Goal: Entertainment & Leisure: Browse casually

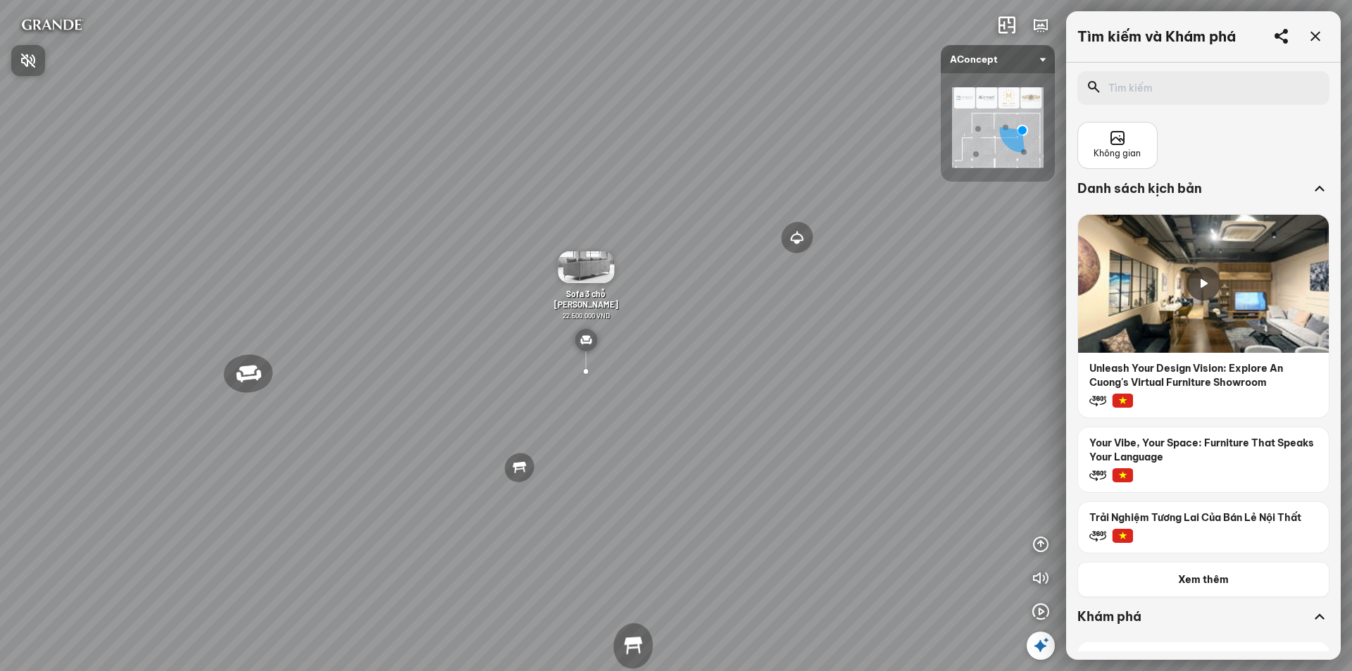
click at [1041, 546] on div at bounding box center [676, 335] width 1352 height 671
click at [1041, 546] on icon "button" at bounding box center [1040, 544] width 17 height 17
click at [1034, 610] on icon "button" at bounding box center [1040, 611] width 17 height 17
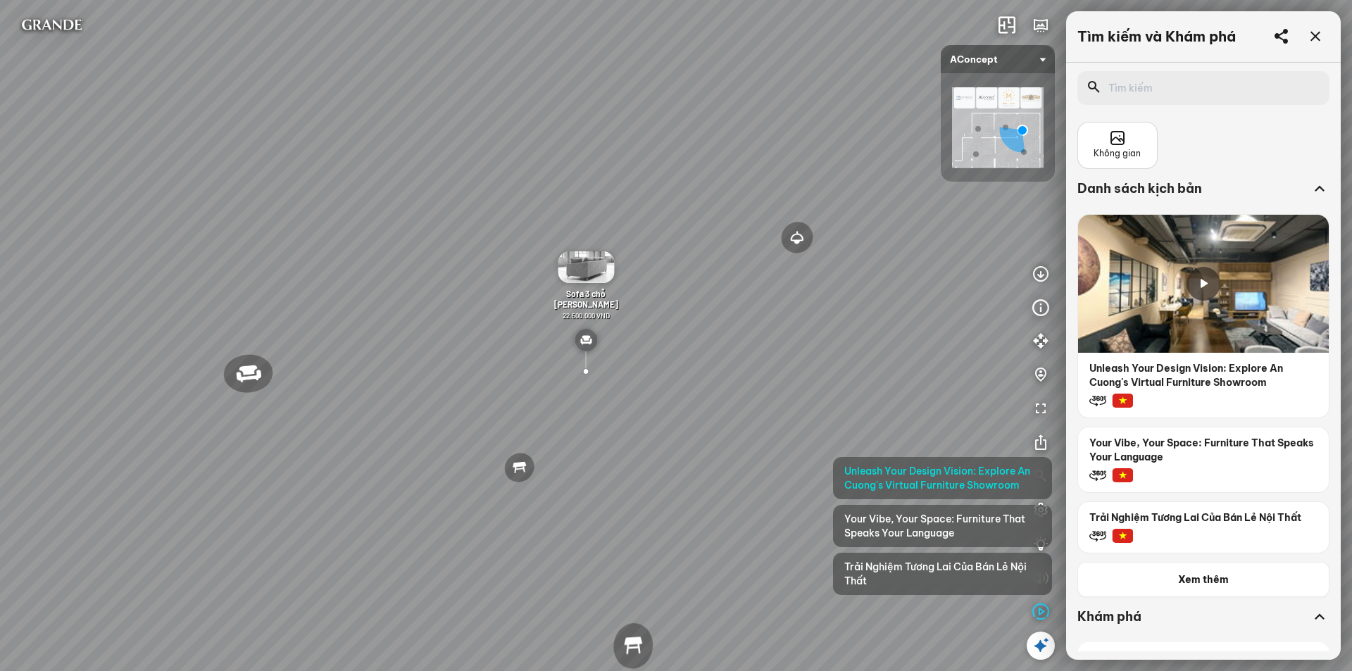
click at [920, 475] on span "Unleash Your Design Vision: Explore An Cuong's Virtual Furniture Showroom" at bounding box center [942, 478] width 196 height 28
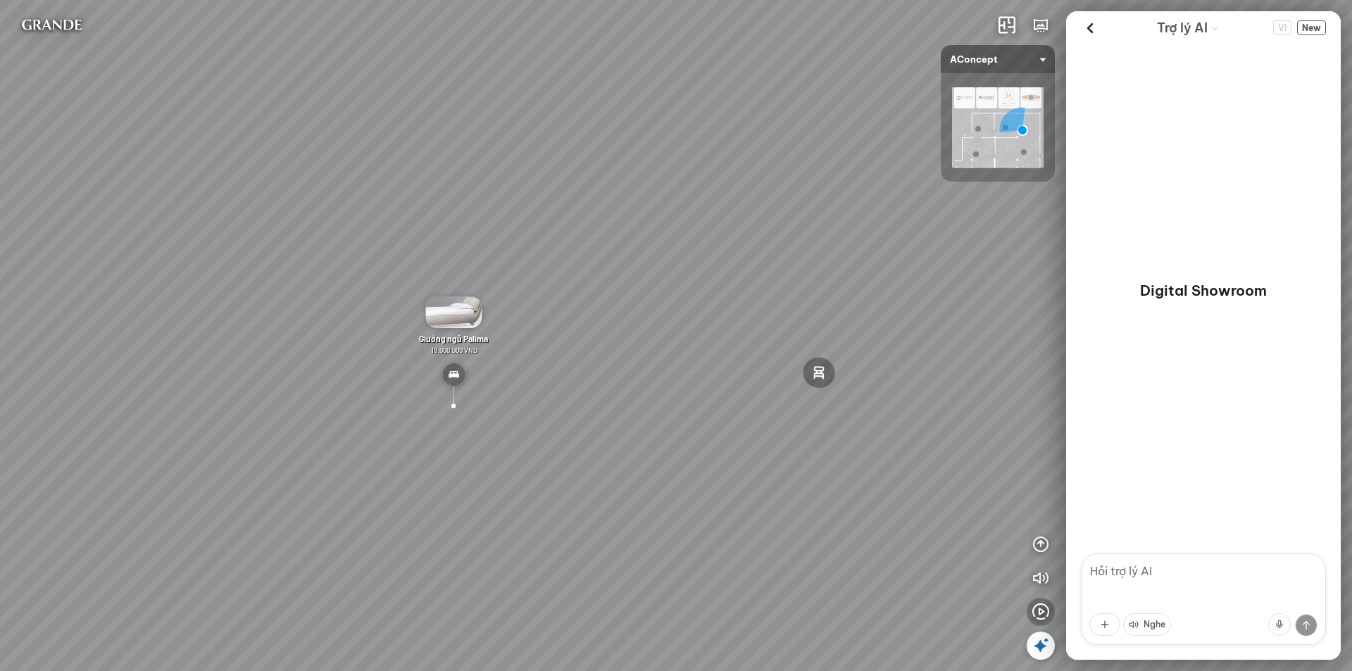
click at [1035, 614] on icon "button" at bounding box center [1040, 611] width 17 height 17
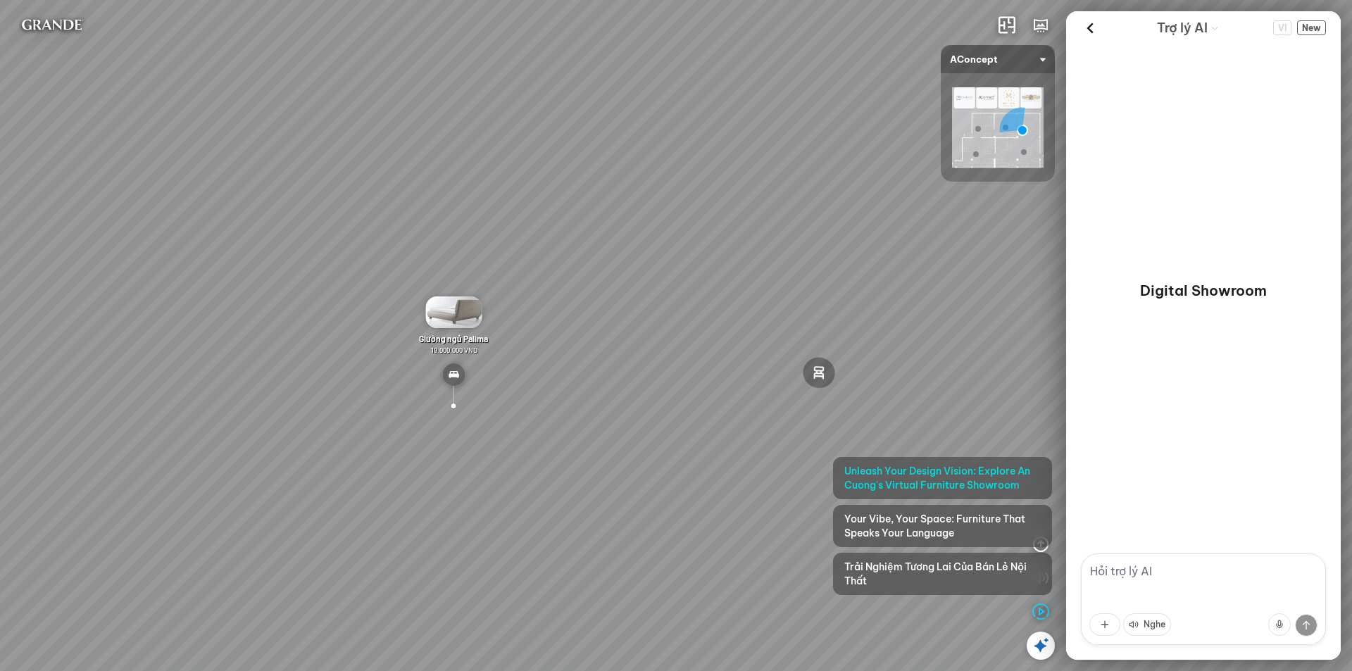
click at [955, 520] on span "Your Vibe, Your Space: Furniture That Speaks Your Language" at bounding box center [942, 526] width 196 height 28
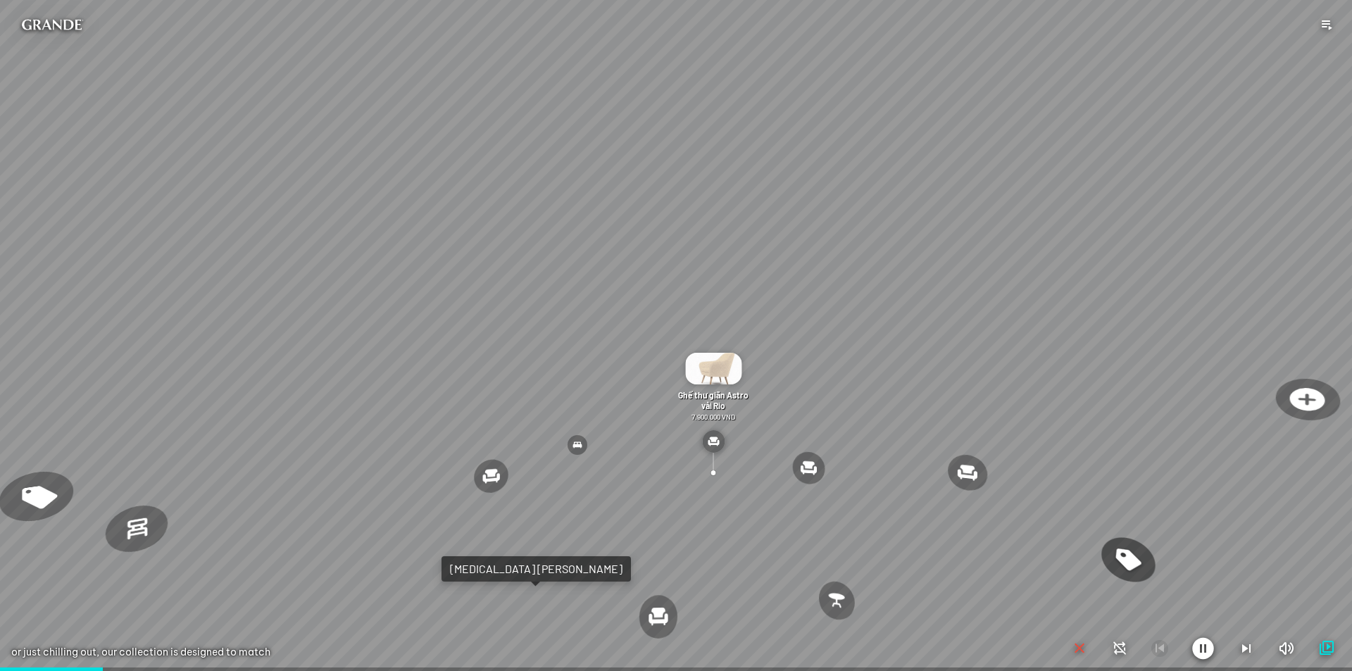
click at [1205, 642] on icon "button" at bounding box center [1203, 648] width 22 height 23
click at [1205, 642] on icon "button" at bounding box center [1202, 648] width 17 height 17
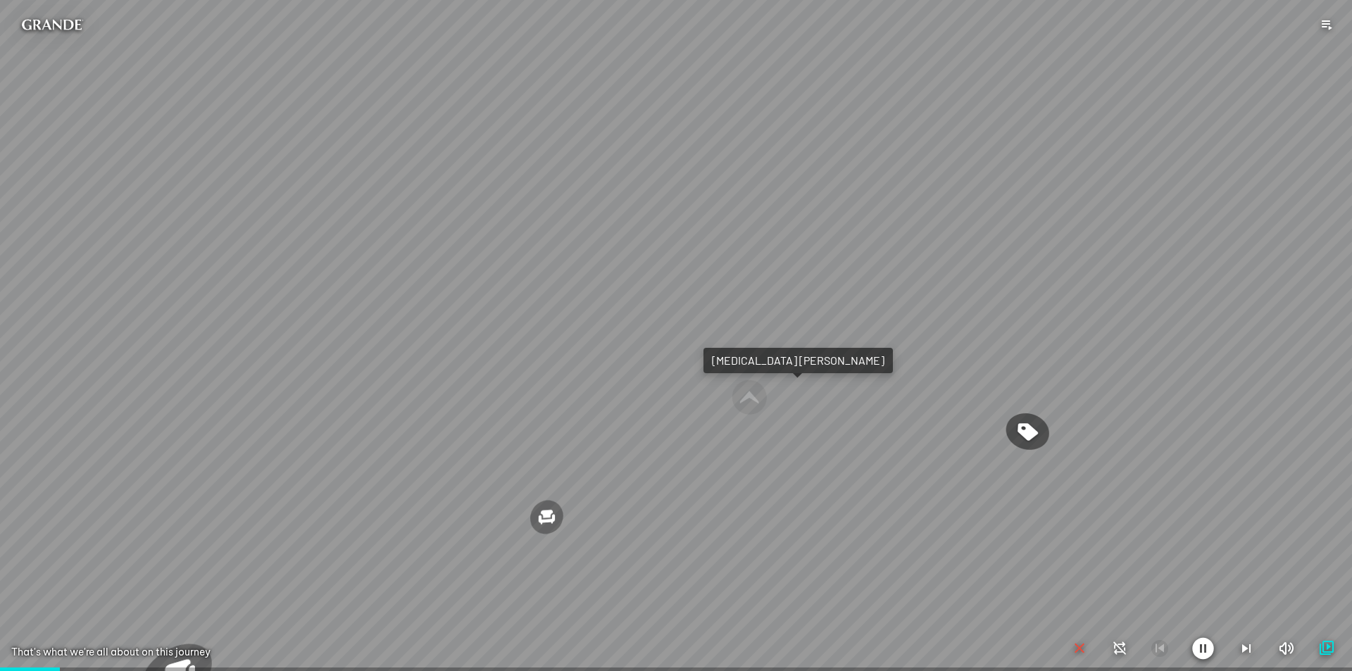
click at [1330, 645] on icon "button" at bounding box center [1326, 648] width 17 height 17
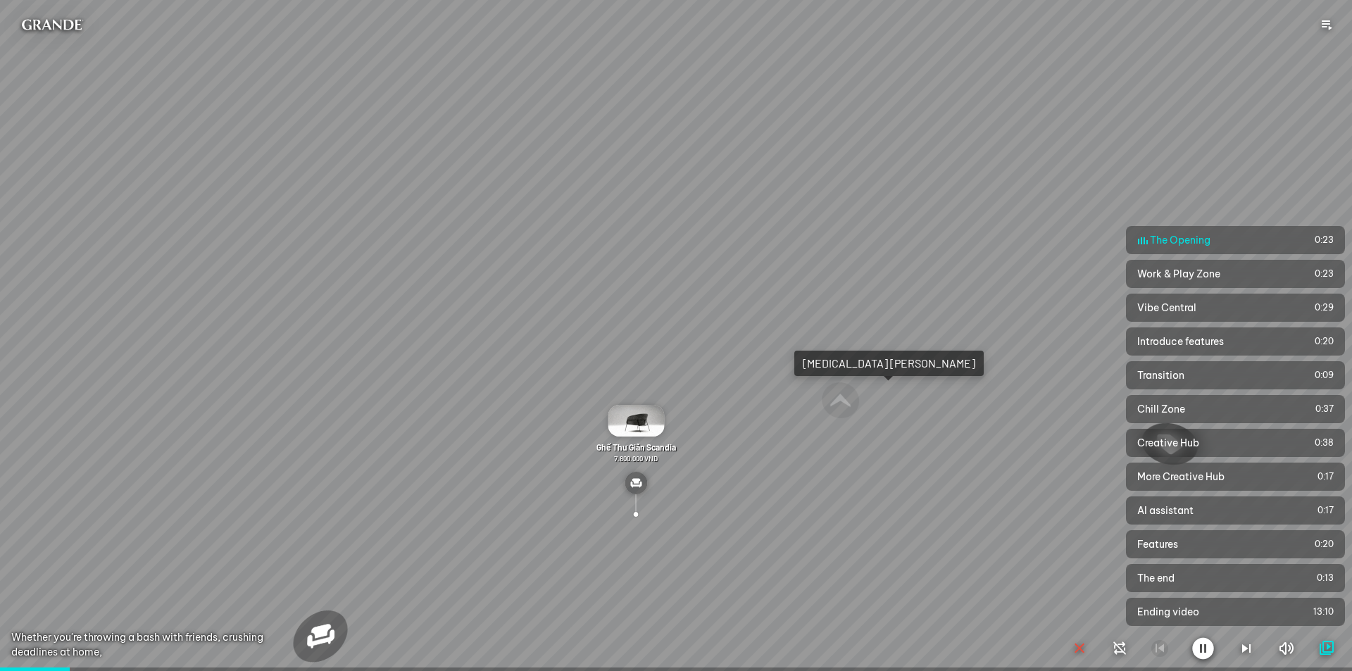
click at [1330, 645] on icon "button" at bounding box center [1326, 648] width 17 height 17
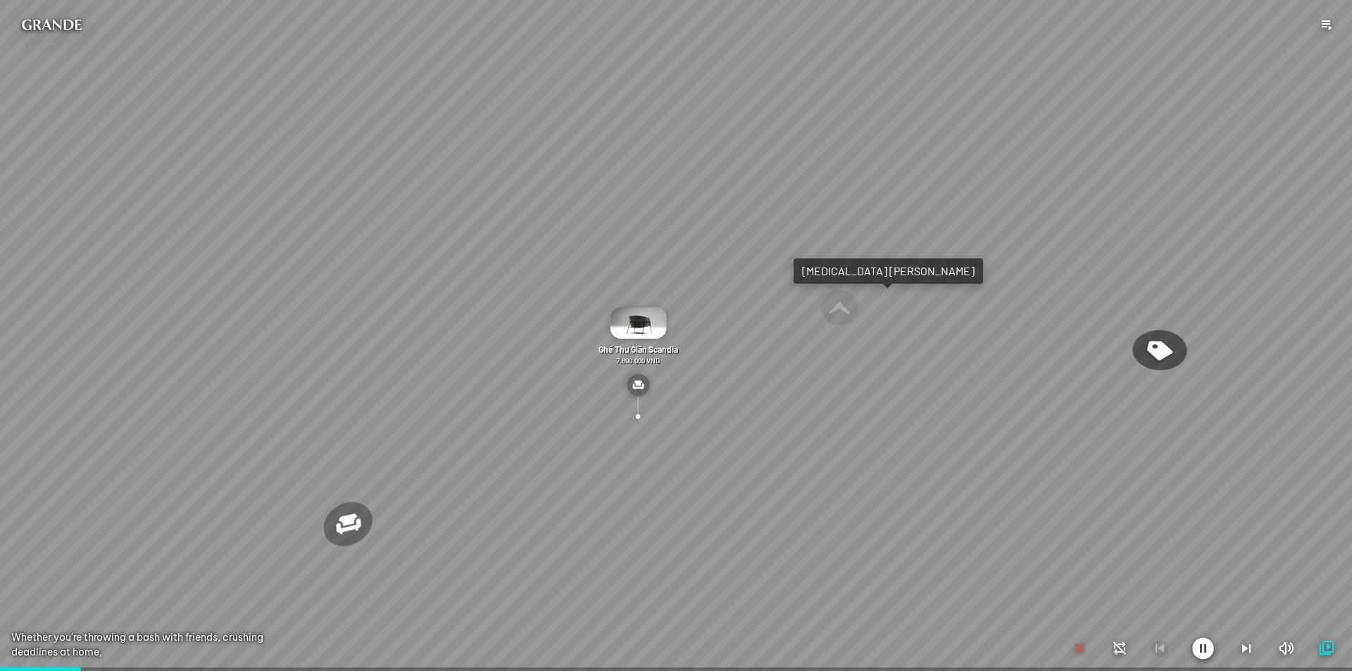
click at [1248, 648] on icon "button" at bounding box center [1246, 648] width 17 height 17
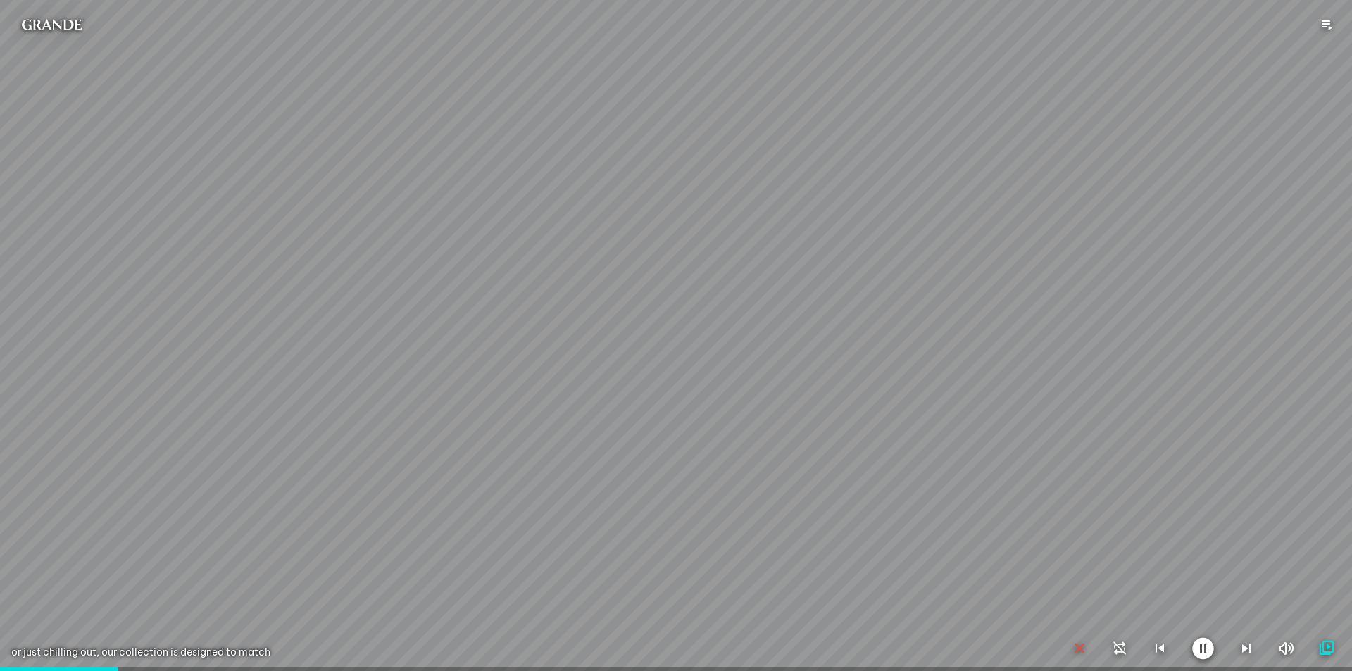
click at [1201, 646] on icon "button" at bounding box center [1203, 648] width 22 height 23
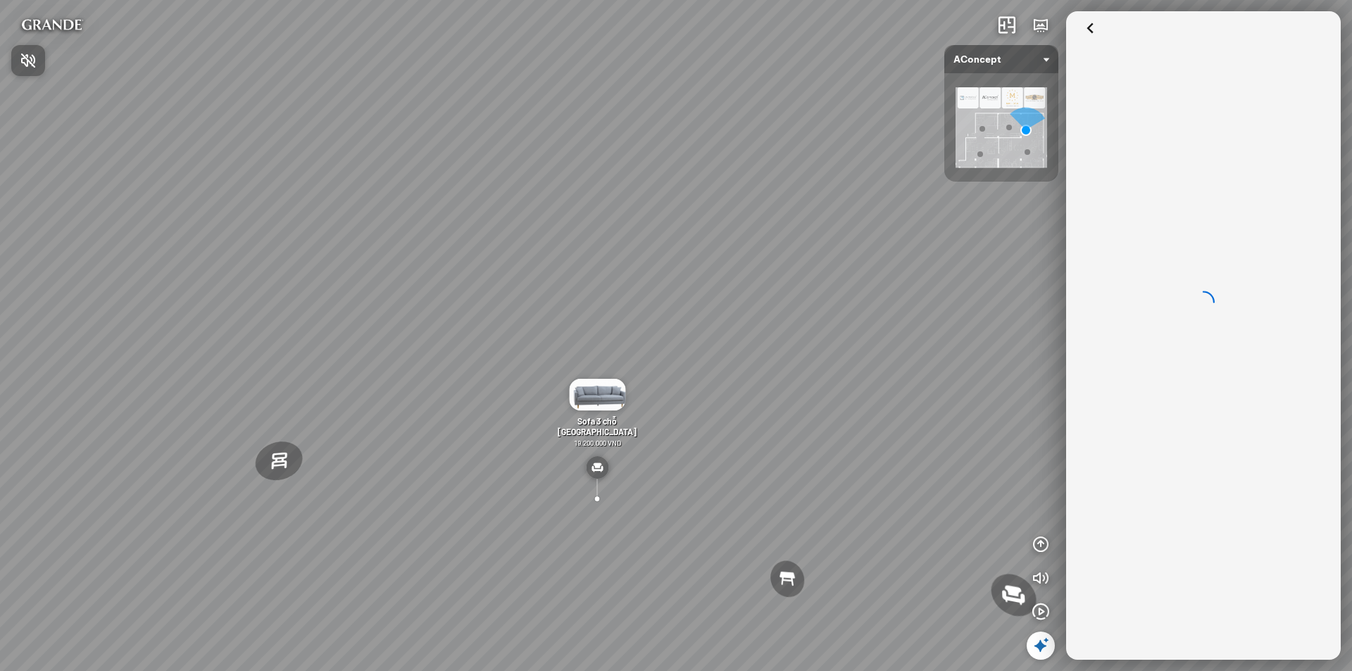
click at [37, 58] on span "Nhấn để bật âm thanh" at bounding box center [37, 60] width 0 height 18
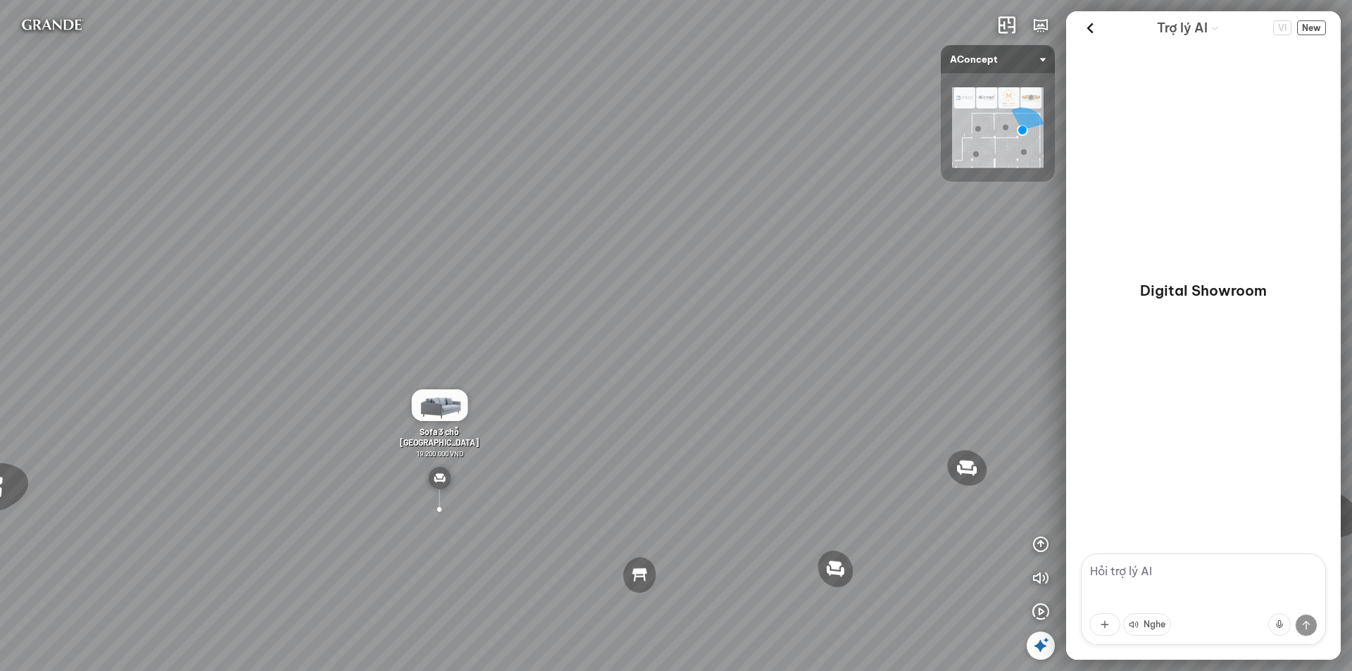
click at [1038, 637] on icon at bounding box center [1040, 645] width 17 height 17
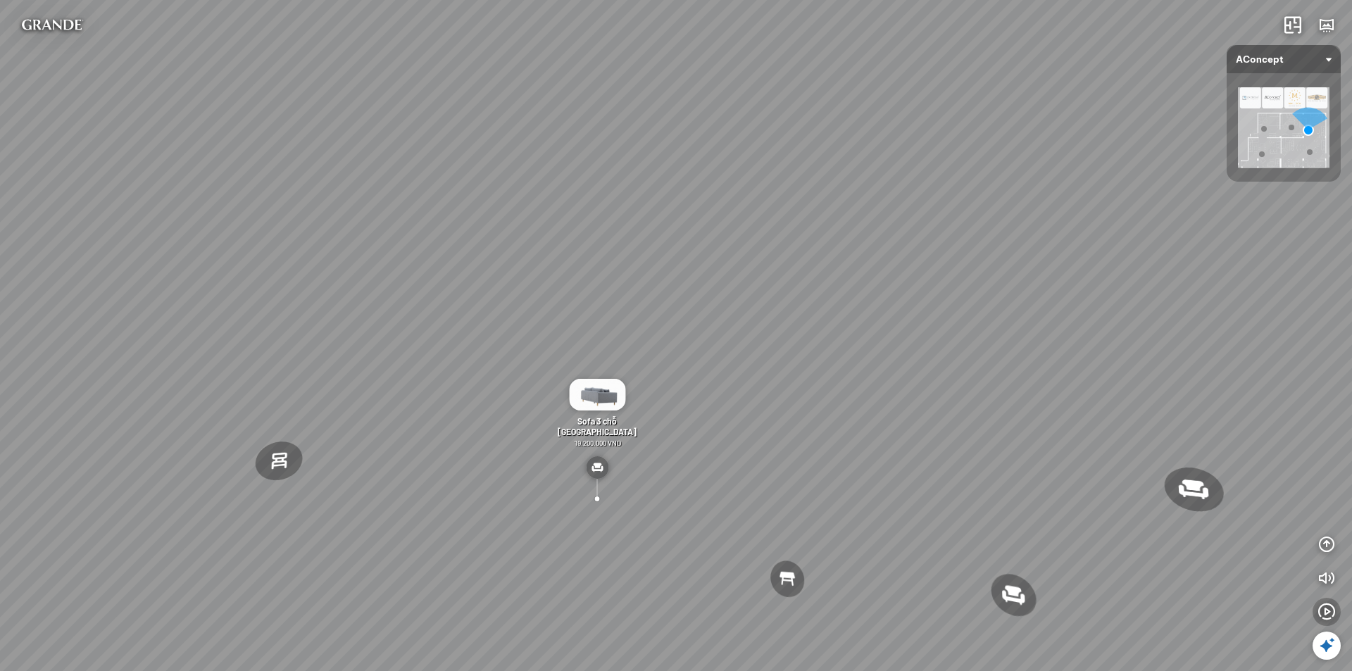
click at [1319, 607] on icon "button" at bounding box center [1326, 611] width 17 height 17
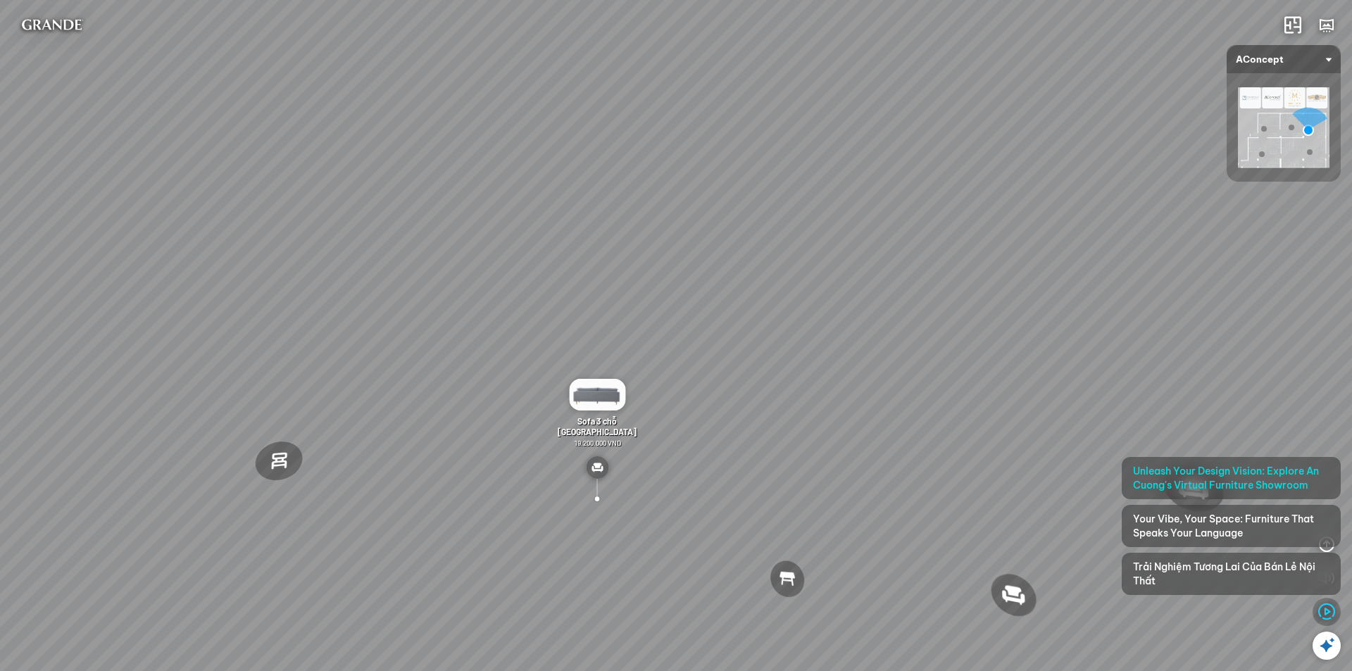
click at [1319, 607] on icon "button" at bounding box center [1326, 611] width 17 height 17
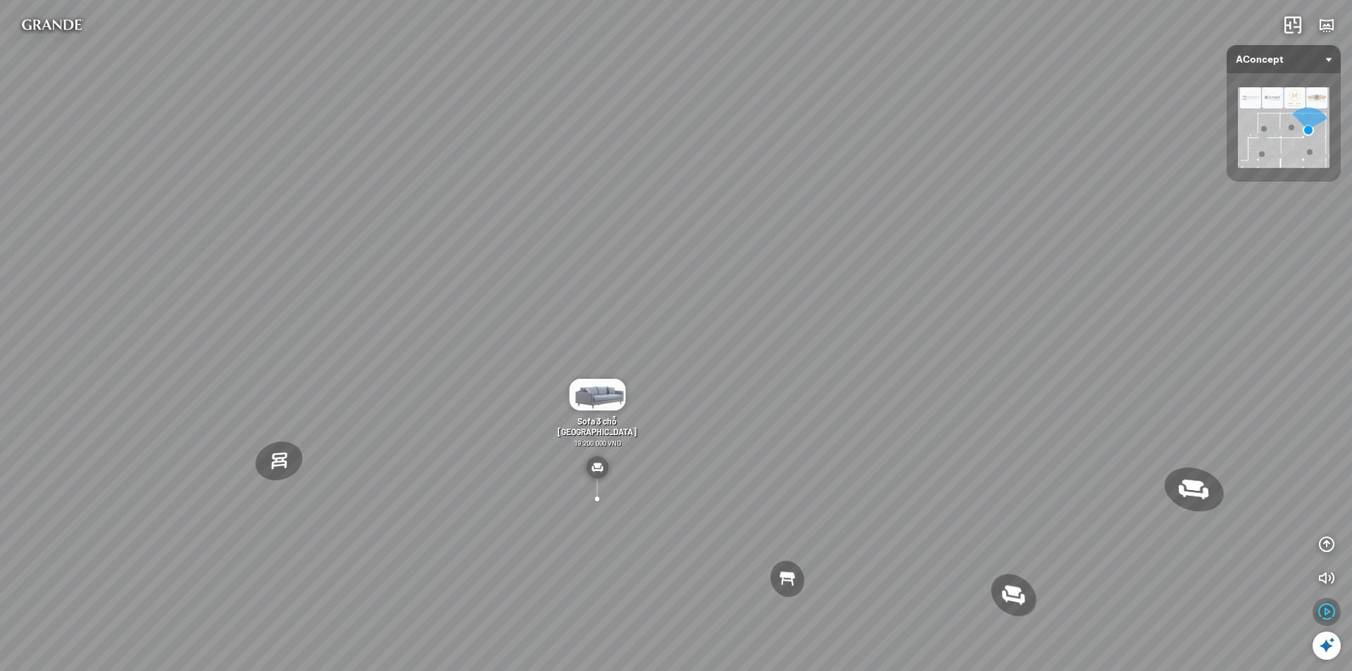
click at [1331, 603] on icon "button" at bounding box center [1326, 611] width 17 height 17
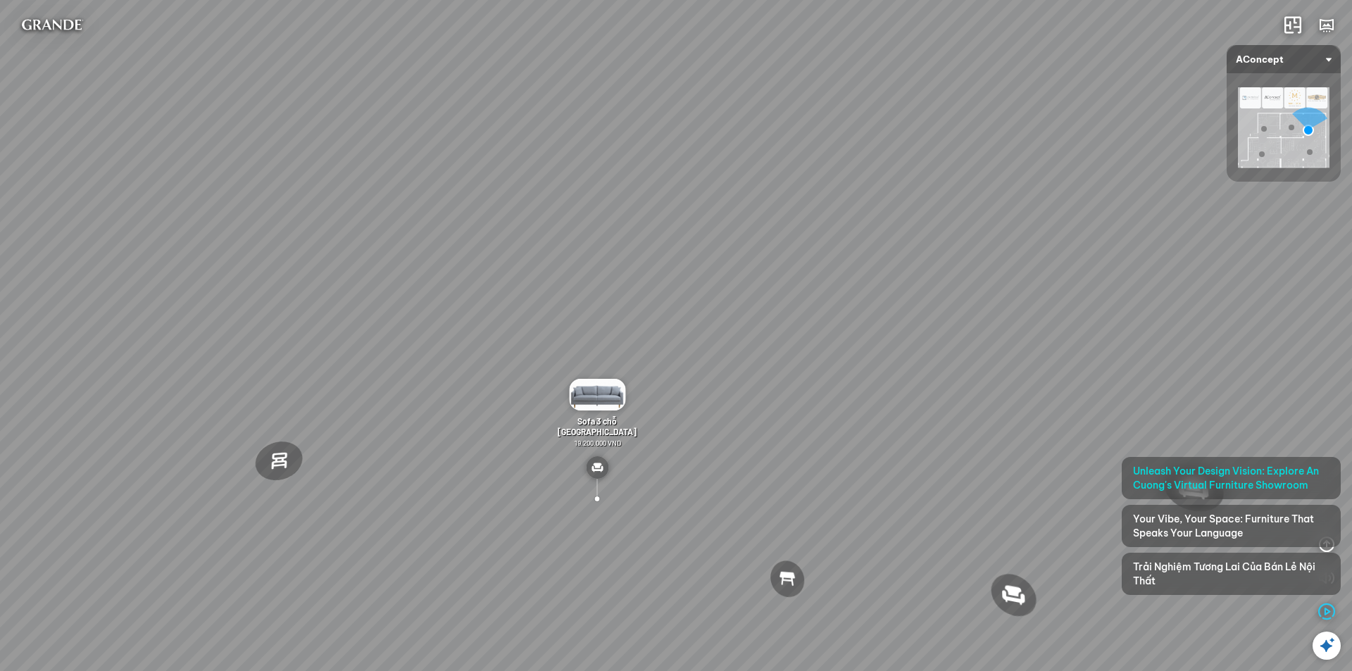
click at [1211, 470] on span "Unleash Your Design Vision: Explore An Cuong's Virtual Furniture Showroom" at bounding box center [1231, 478] width 196 height 28
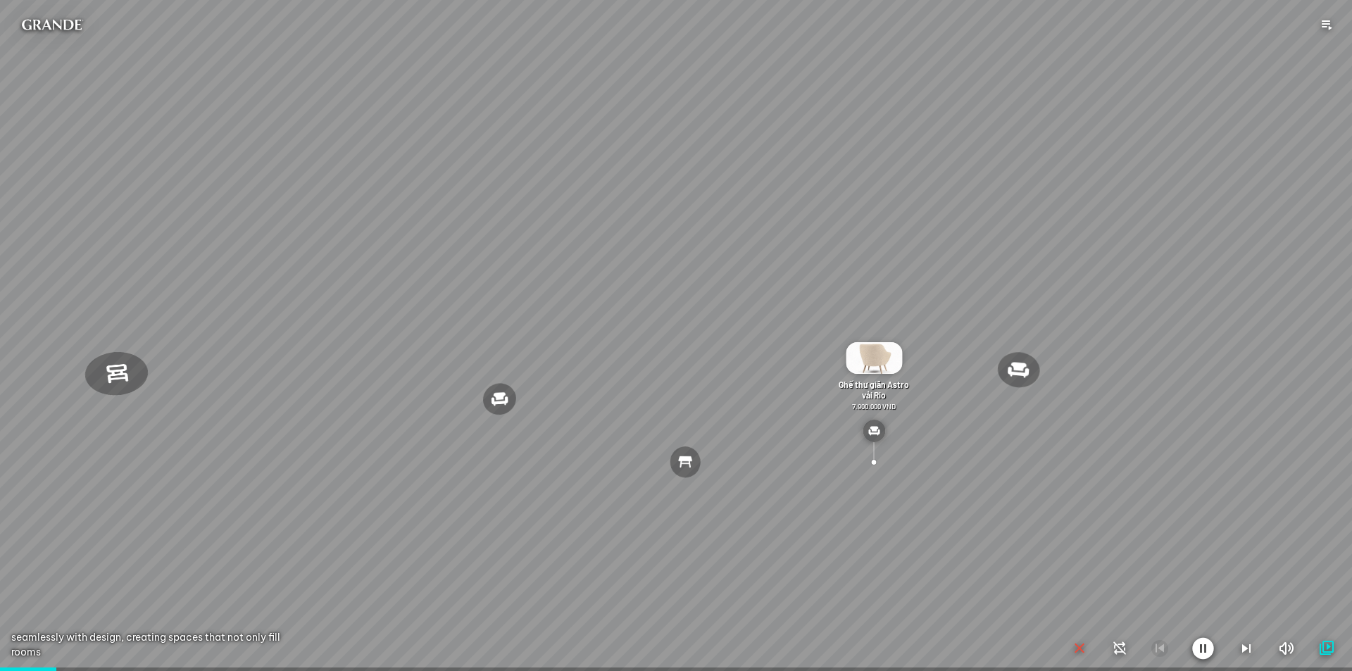
click at [1323, 646] on icon "button" at bounding box center [1326, 648] width 17 height 17
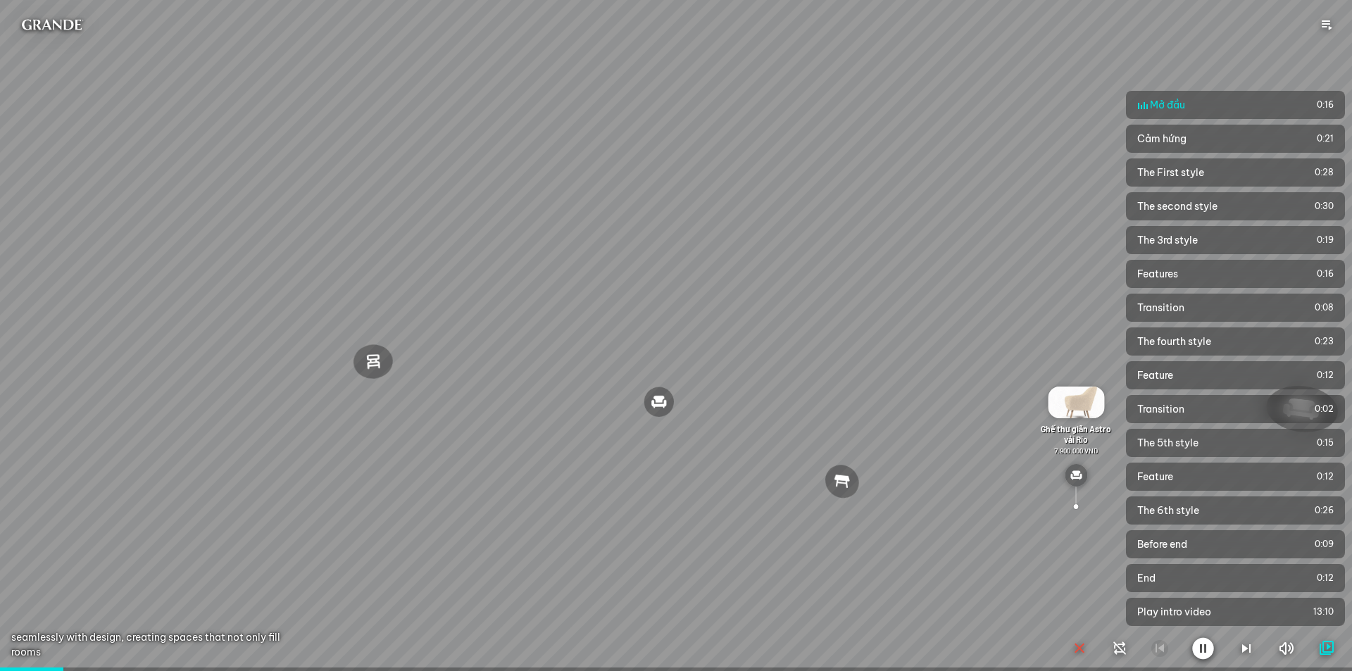
click at [1326, 643] on icon "button" at bounding box center [1326, 648] width 17 height 17
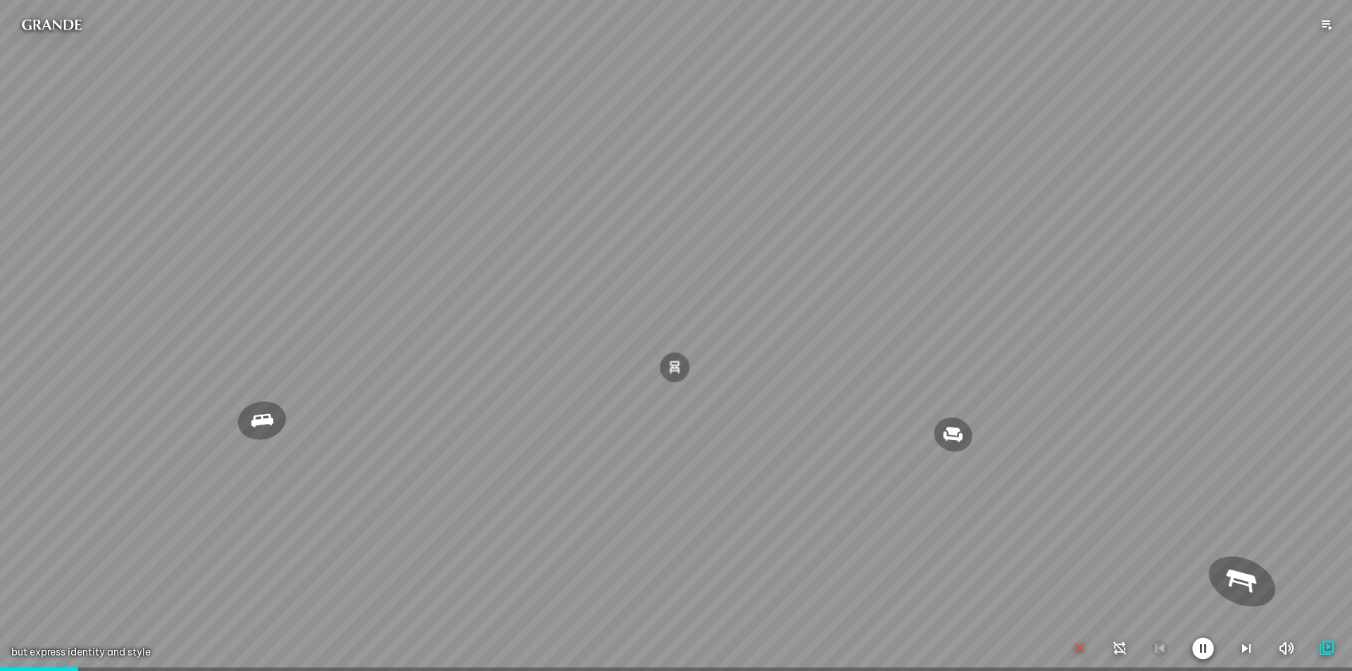
click at [1075, 645] on icon "button" at bounding box center [1079, 648] width 17 height 17
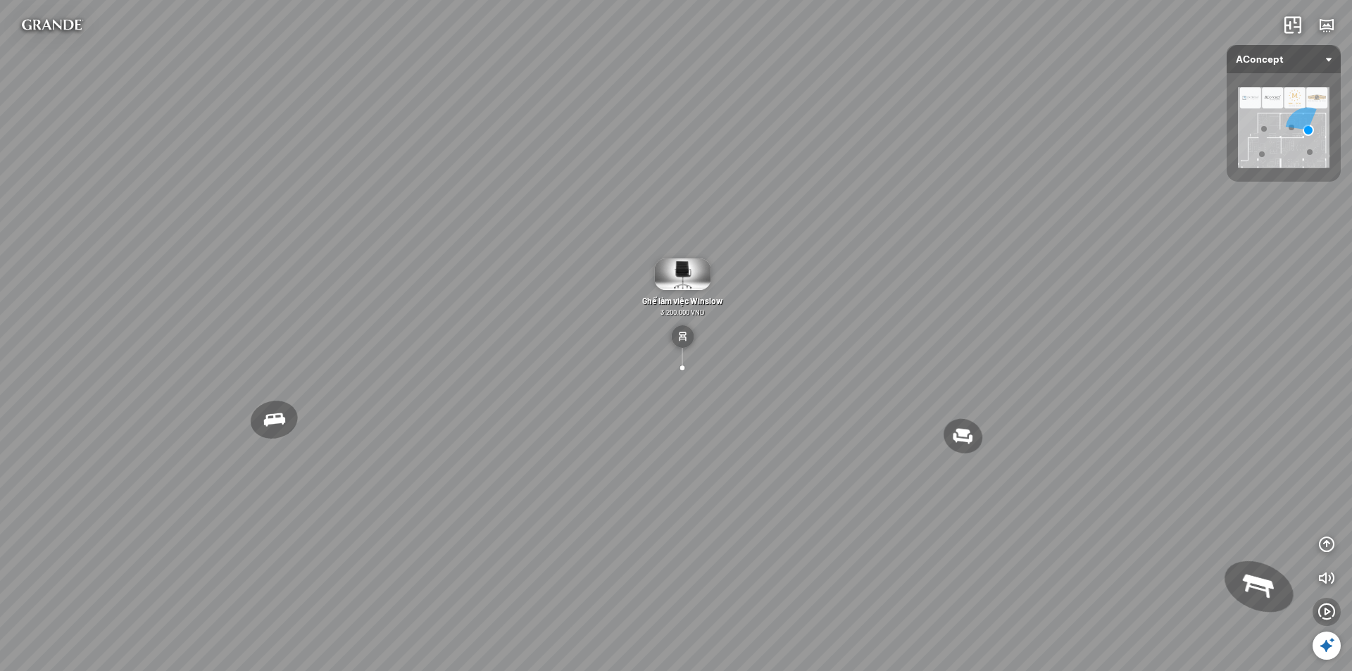
click at [1329, 615] on icon "button" at bounding box center [1326, 611] width 17 height 17
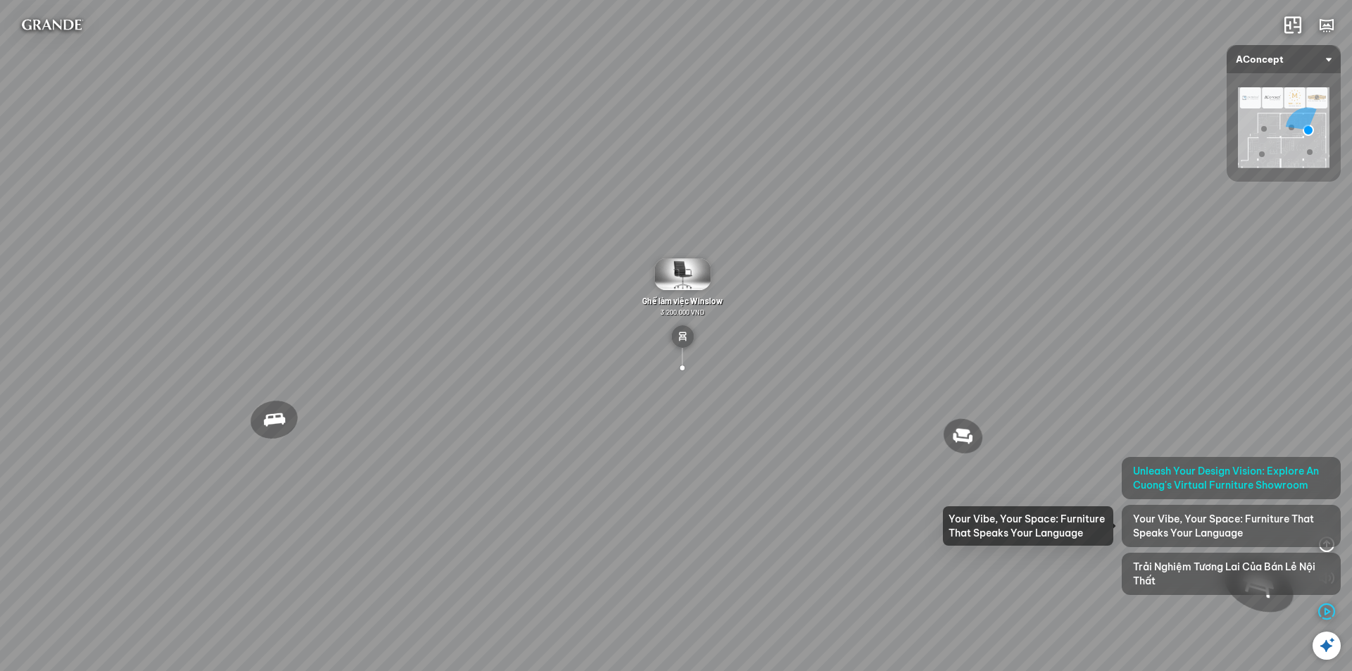
click at [1213, 525] on span "Your Vibe, Your Space: Furniture That Speaks Your Language" at bounding box center [1231, 526] width 196 height 28
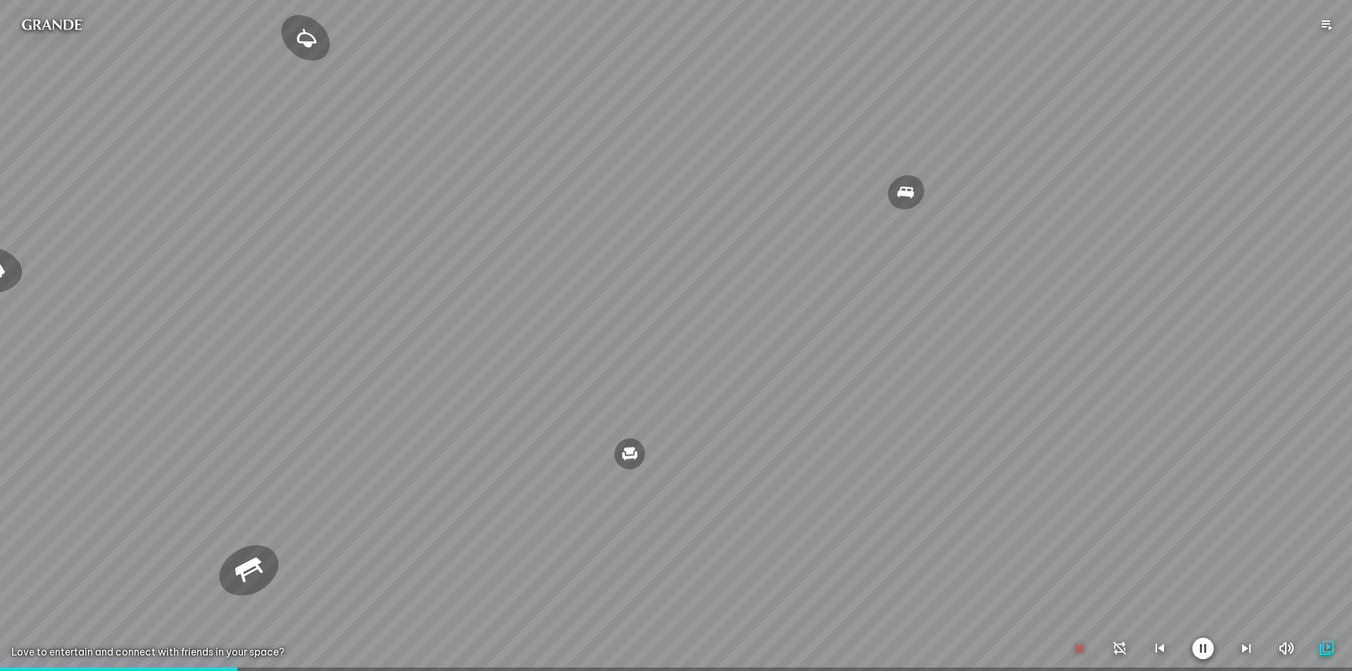
click at [784, 407] on div at bounding box center [676, 335] width 1352 height 671
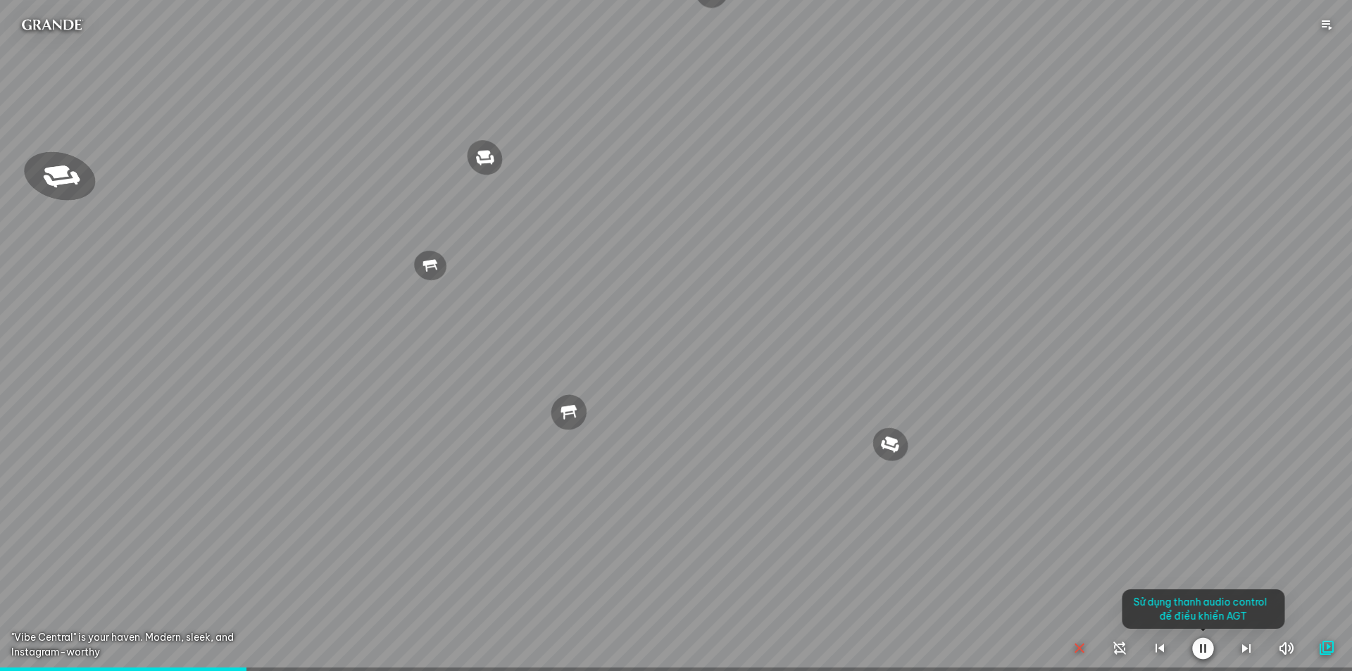
click at [1195, 651] on icon "button" at bounding box center [1203, 648] width 22 height 23
